Goal: Information Seeking & Learning: Find specific fact

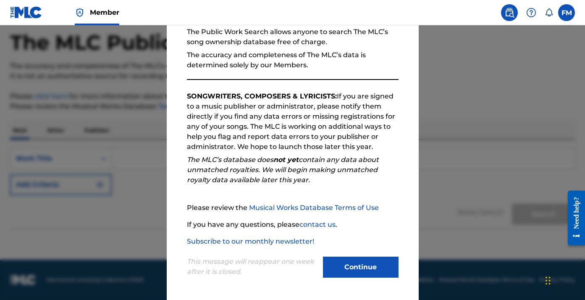
scroll to position [80, 0]
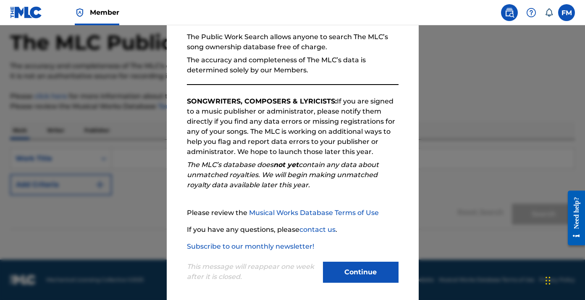
click at [336, 273] on button "Continue" at bounding box center [361, 271] width 76 height 21
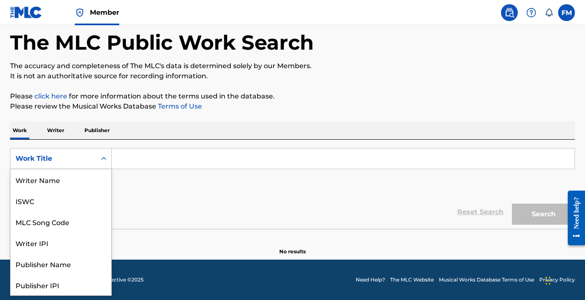
scroll to position [42, 0]
click at [108, 158] on icon "Search Form" at bounding box center [104, 158] width 8 height 8
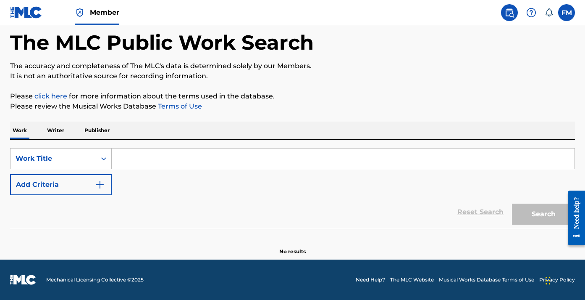
click at [167, 162] on input "Search Form" at bounding box center [343, 158] width 463 height 20
click at [102, 160] on icon "Search Form" at bounding box center [104, 158] width 8 height 8
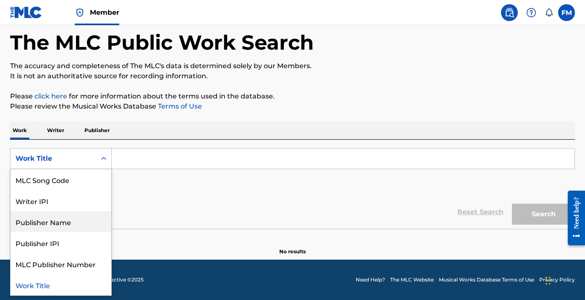
click at [87, 222] on div "Publisher Name" at bounding box center [61, 221] width 101 height 21
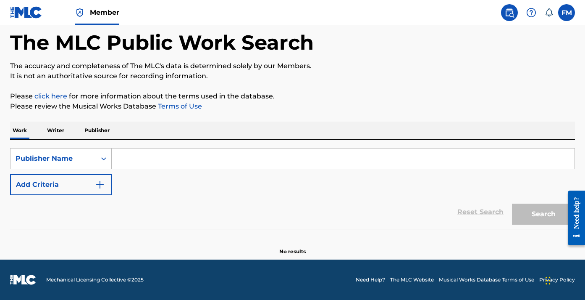
click at [144, 161] on input "Search Form" at bounding box center [343, 158] width 463 height 20
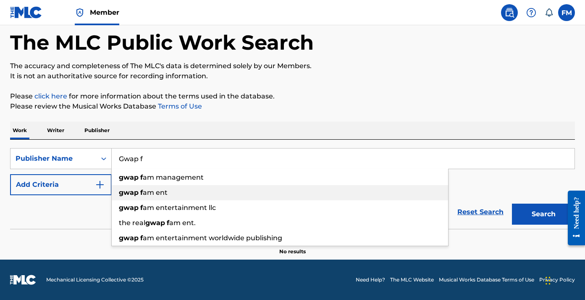
click at [214, 196] on div "gwap f am ent" at bounding box center [280, 192] width 337 height 15
type input "gwap fam ent"
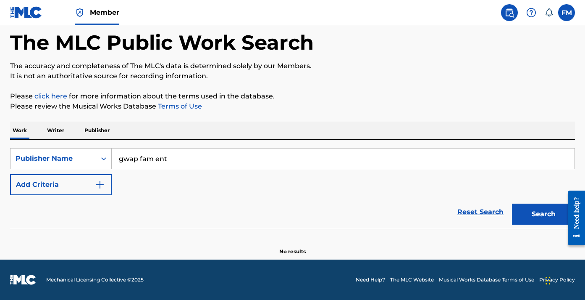
click at [533, 211] on button "Search" at bounding box center [543, 213] width 63 height 21
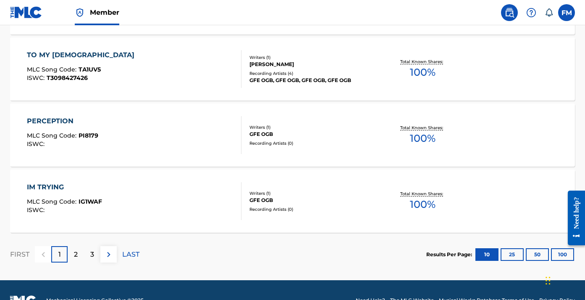
scroll to position [716, 0]
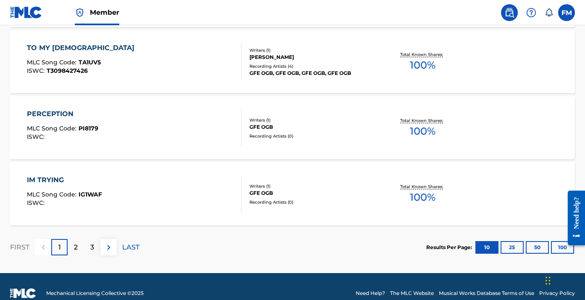
click at [111, 245] on img at bounding box center [109, 247] width 10 height 10
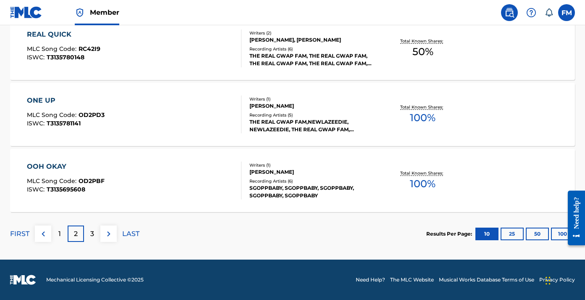
scroll to position [729, 0]
click at [106, 231] on img at bounding box center [109, 234] width 10 height 10
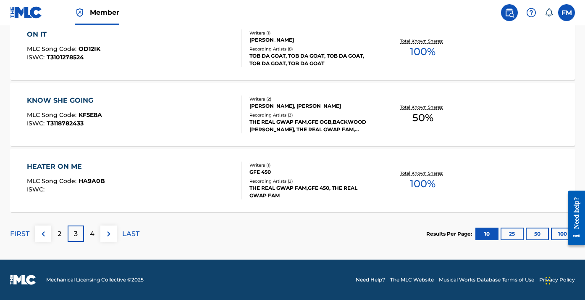
click at [114, 235] on button at bounding box center [108, 233] width 16 height 16
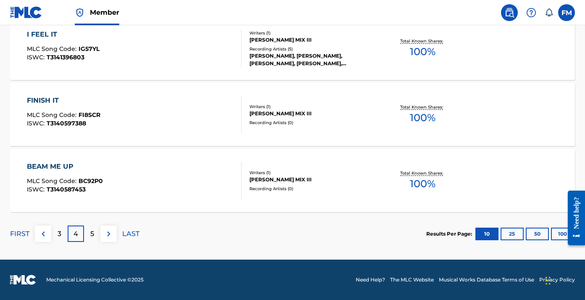
click at [111, 237] on img at bounding box center [109, 234] width 10 height 10
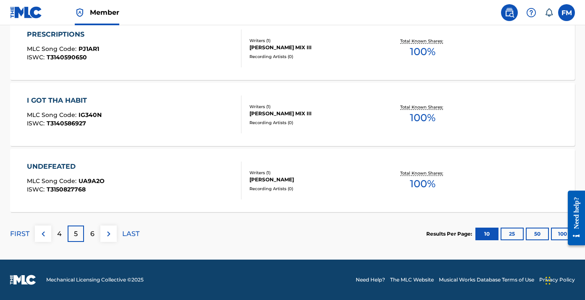
click at [107, 234] on img at bounding box center [109, 234] width 10 height 10
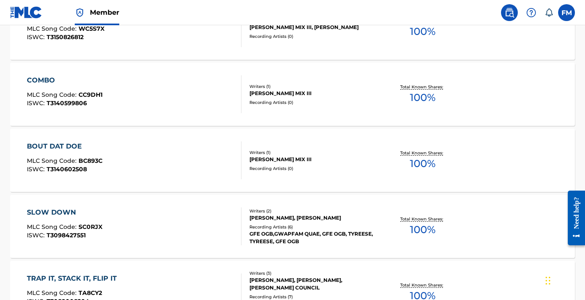
scroll to position [554, 0]
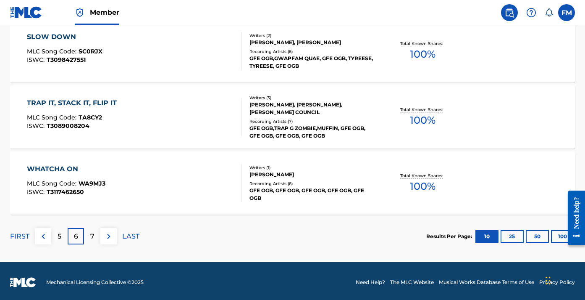
click at [112, 235] on img at bounding box center [109, 236] width 10 height 10
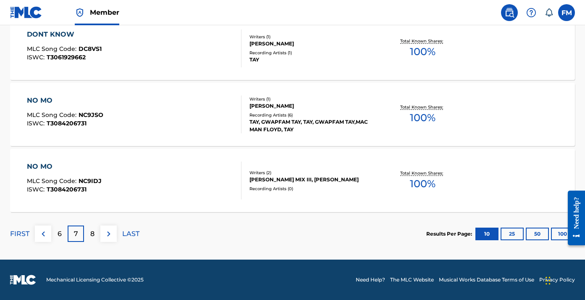
scroll to position [729, 0]
click at [79, 177] on span "NC9IDJ" at bounding box center [90, 181] width 23 height 8
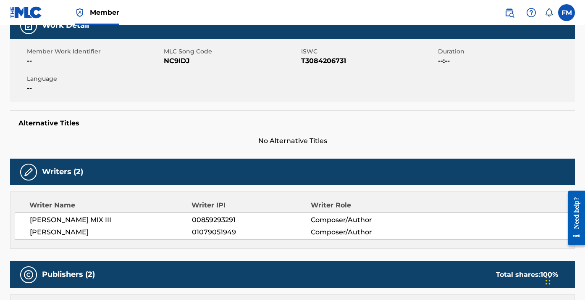
scroll to position [125, 0]
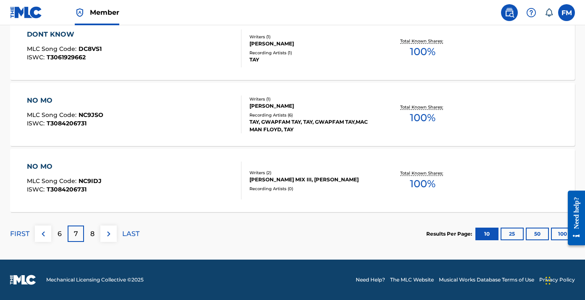
scroll to position [729, 0]
click at [110, 233] on img at bounding box center [109, 234] width 10 height 10
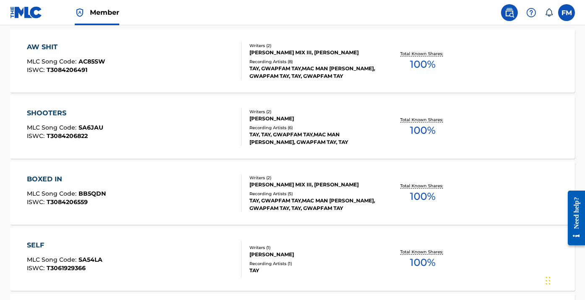
scroll to position [266, 0]
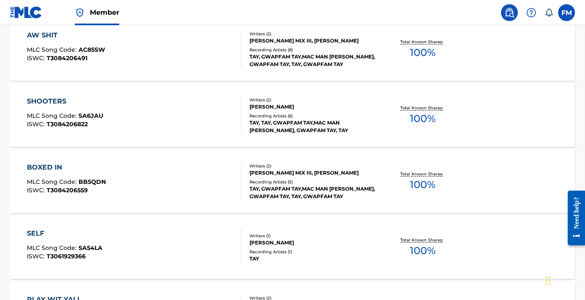
click at [51, 42] on div "AW SHIT MLC Song Code : AC85SW ISWC : T3084206491" at bounding box center [66, 49] width 78 height 38
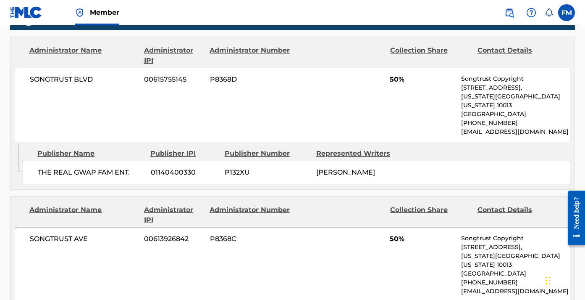
scroll to position [394, 0]
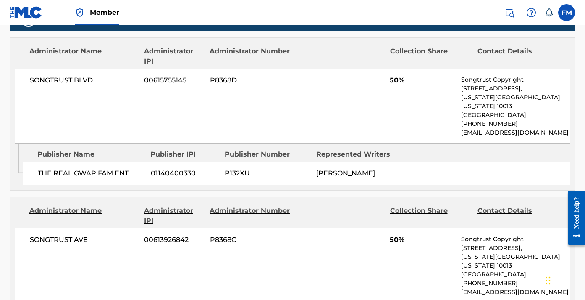
scroll to position [266, 0]
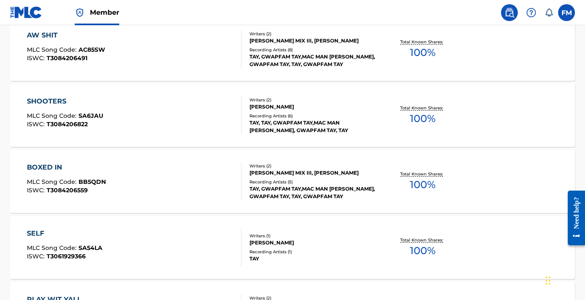
click at [48, 167] on div "BOXED IN" at bounding box center [66, 167] width 79 height 10
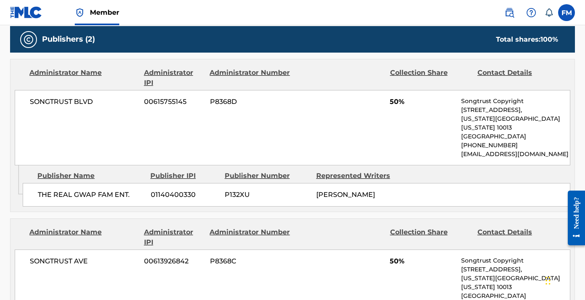
scroll to position [372, 0]
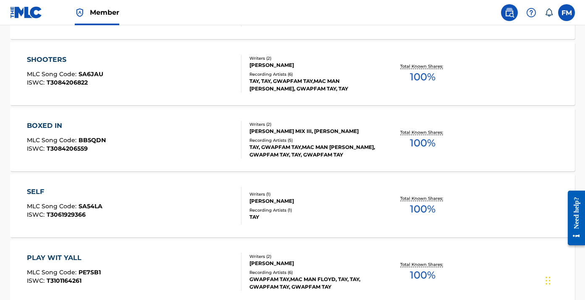
scroll to position [319, 0]
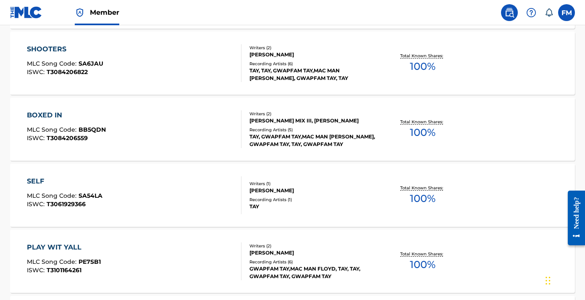
click at [47, 184] on div "SELF" at bounding box center [65, 181] width 76 height 10
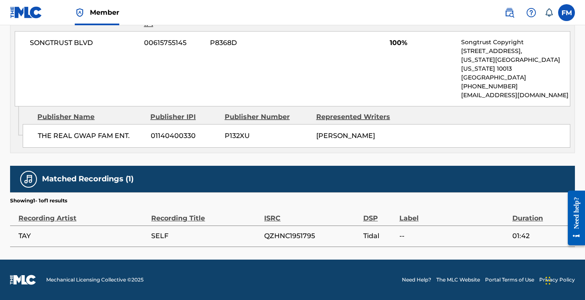
scroll to position [425, 0]
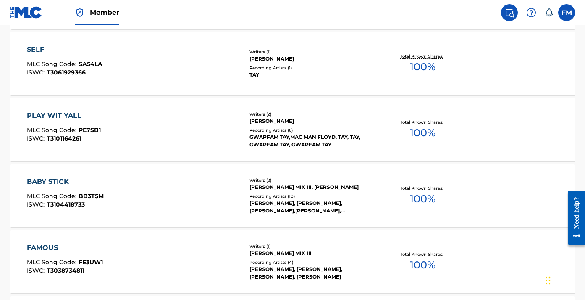
scroll to position [453, 0]
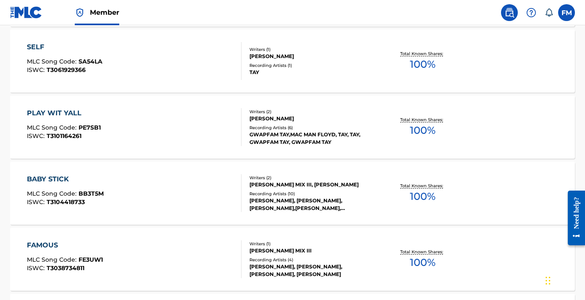
click at [69, 181] on div "BABY STICK" at bounding box center [65, 179] width 77 height 10
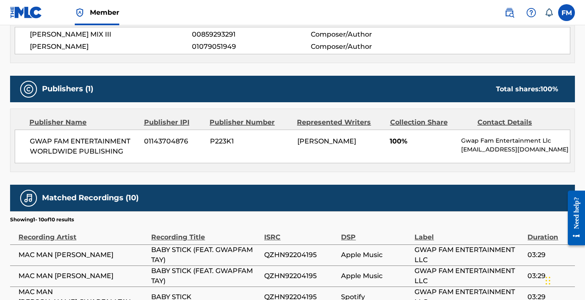
scroll to position [308, 0]
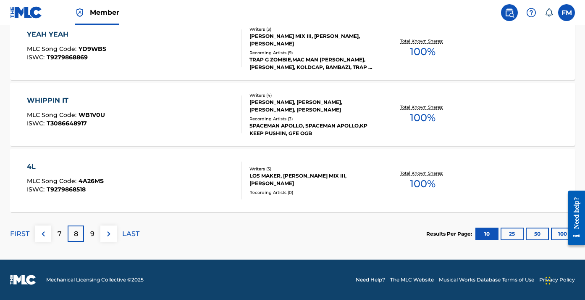
scroll to position [729, 0]
click at [107, 231] on img at bounding box center [109, 234] width 10 height 10
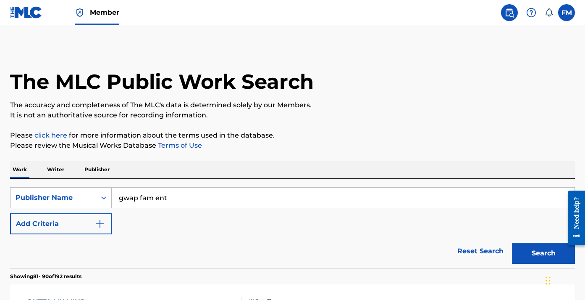
scroll to position [1, 0]
